Goal: Navigation & Orientation: Find specific page/section

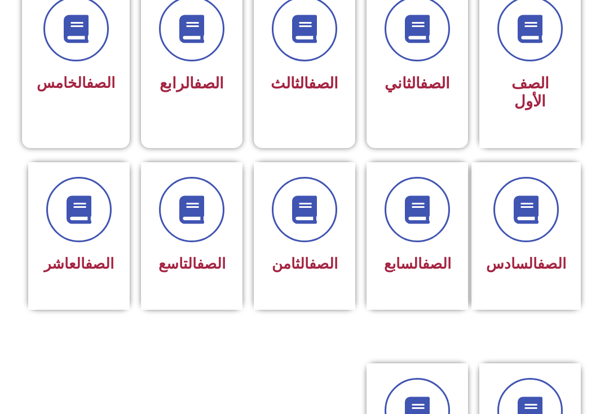
scroll to position [337, 0]
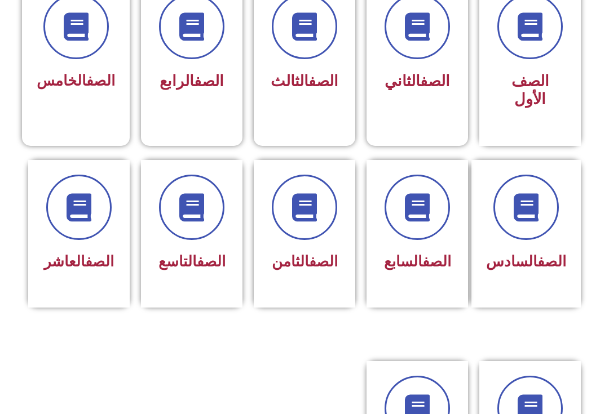
click at [59, 270] on span "الصف العاشر" at bounding box center [79, 261] width 70 height 17
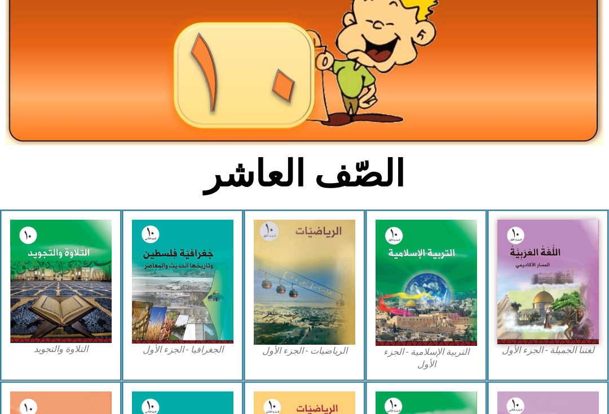
scroll to position [112, 0]
click at [436, 255] on img at bounding box center [426, 283] width 101 height 126
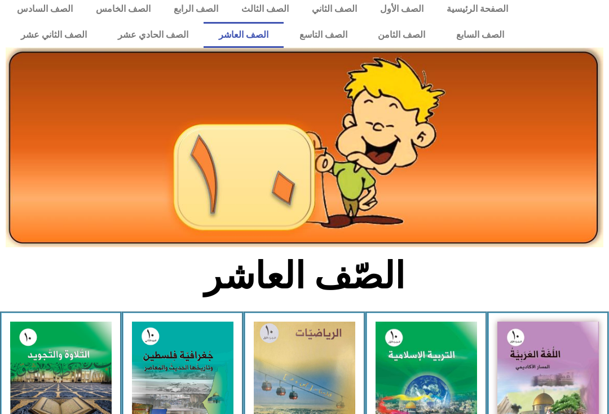
scroll to position [9, 0]
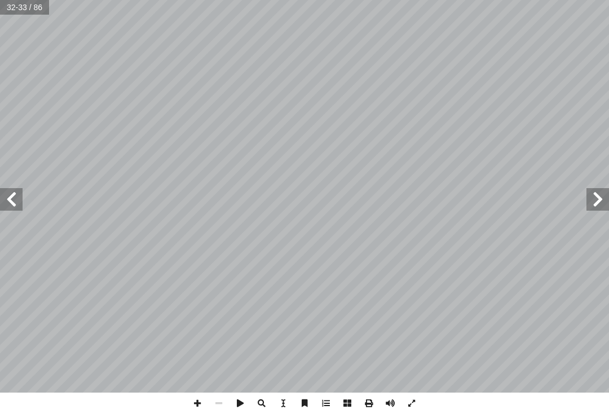
click at [0, 195] on span at bounding box center [11, 199] width 23 height 23
click at [9, 200] on span at bounding box center [11, 199] width 23 height 23
click at [14, 197] on span at bounding box center [11, 199] width 23 height 23
click at [8, 205] on span at bounding box center [11, 199] width 23 height 23
click at [10, 200] on span at bounding box center [11, 199] width 23 height 23
